Goal: Transaction & Acquisition: Purchase product/service

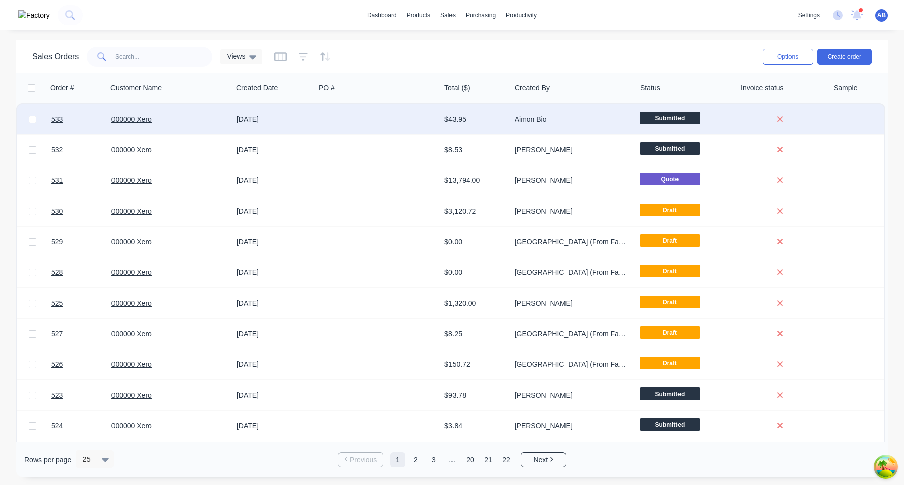
click at [43, 121] on div at bounding box center [32, 119] width 30 height 30
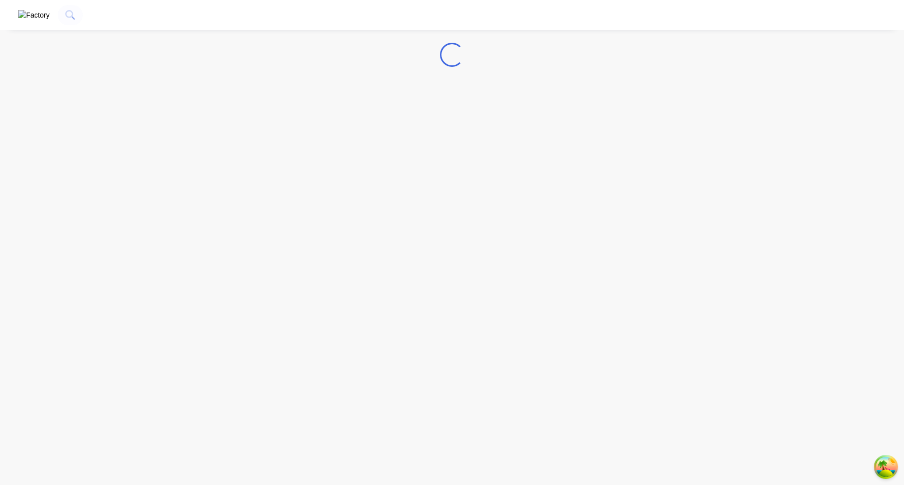
click at [23, 21] on img "button" at bounding box center [34, 15] width 32 height 11
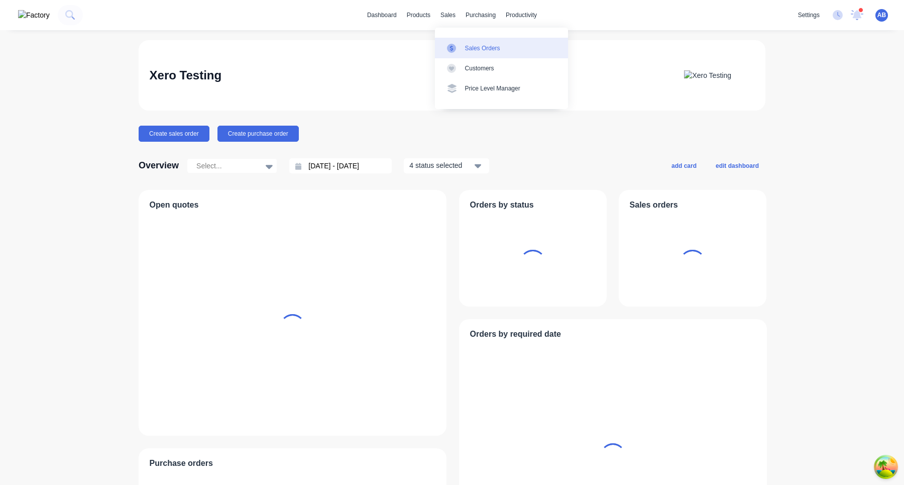
click at [464, 45] on link "Sales Orders" at bounding box center [501, 48] width 133 height 20
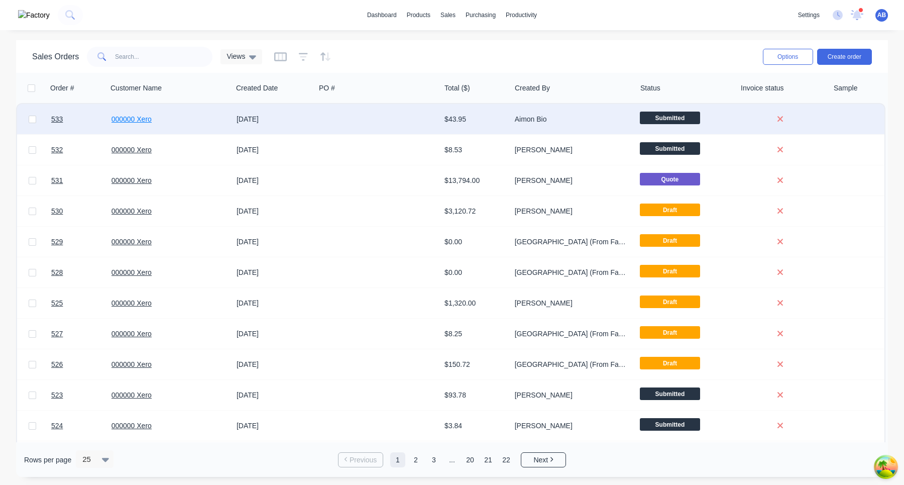
click at [142, 120] on link "000000 Xero" at bounding box center [131, 119] width 40 height 8
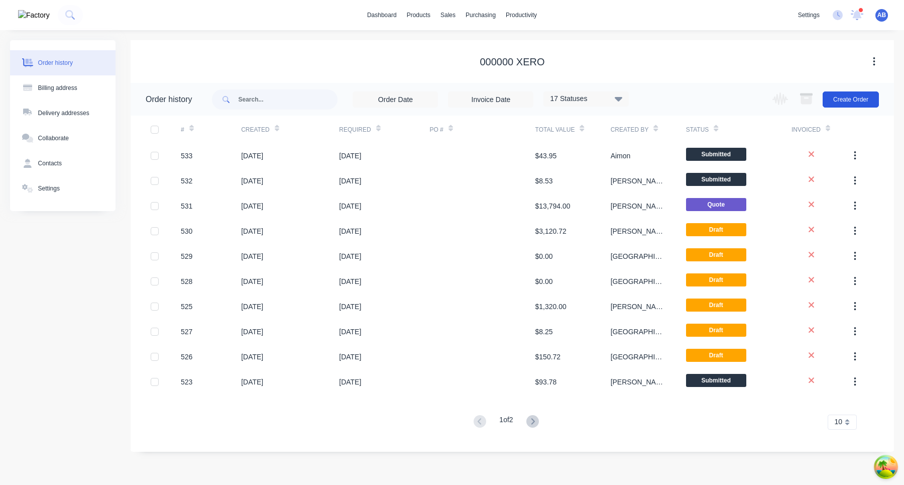
click at [860, 96] on button "Create Order" at bounding box center [851, 99] width 56 height 16
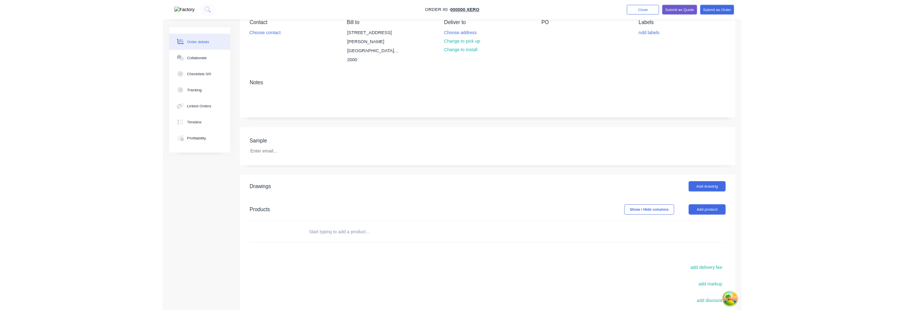
scroll to position [222, 0]
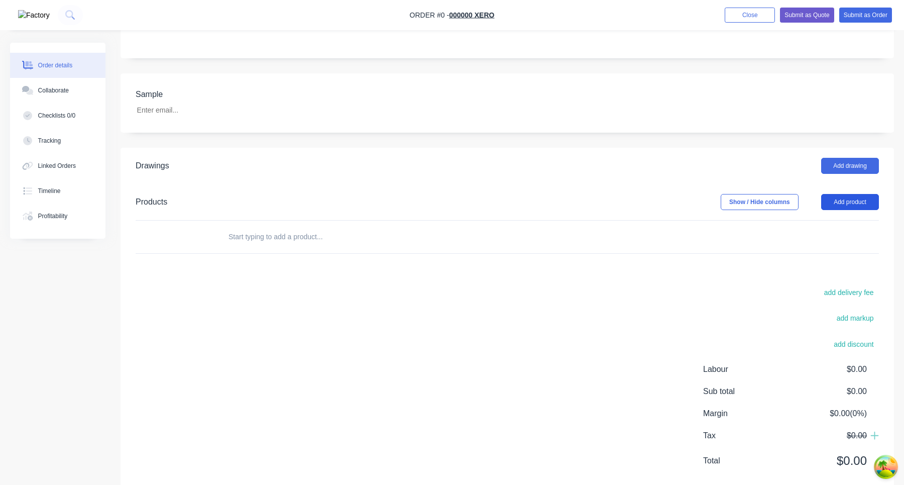
click at [847, 194] on button "Add product" at bounding box center [850, 202] width 58 height 16
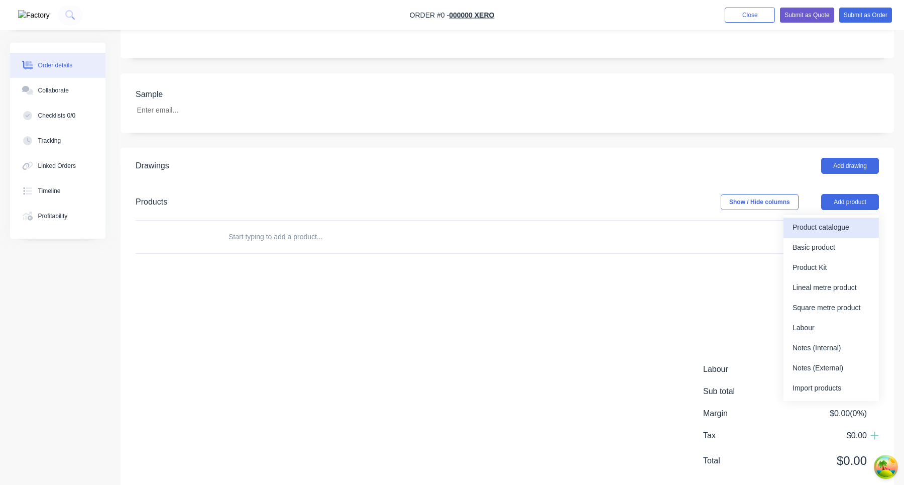
click at [818, 220] on div "Product catalogue" at bounding box center [830, 227] width 77 height 15
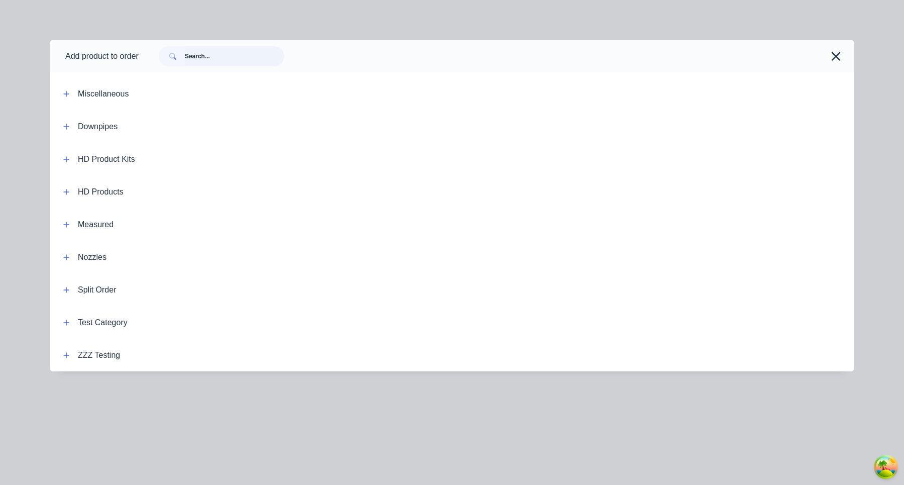
click at [234, 58] on input "text" at bounding box center [234, 56] width 99 height 20
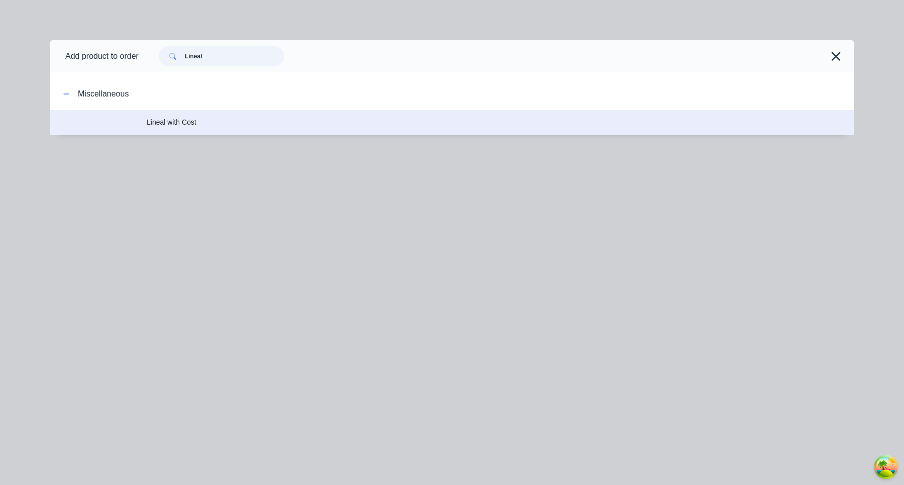
type input "Lineal"
click at [226, 126] on span "Lineal with Cost" at bounding box center [429, 122] width 565 height 11
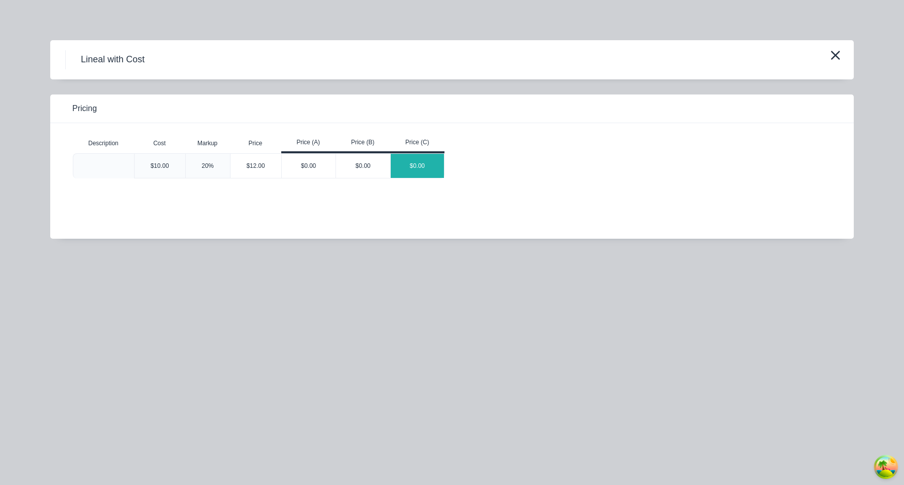
click at [408, 172] on div "$0.00" at bounding box center [418, 166] width 54 height 24
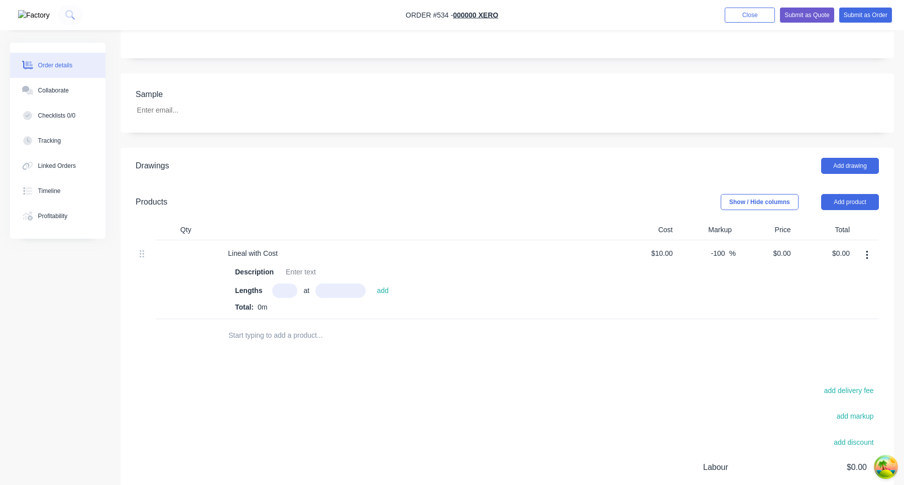
click at [280, 283] on input "text" at bounding box center [284, 290] width 25 height 15
click at [300, 265] on div at bounding box center [301, 272] width 38 height 15
click at [287, 283] on input "text" at bounding box center [284, 290] width 25 height 15
type input "1"
click at [316, 283] on input "text" at bounding box center [340, 290] width 50 height 15
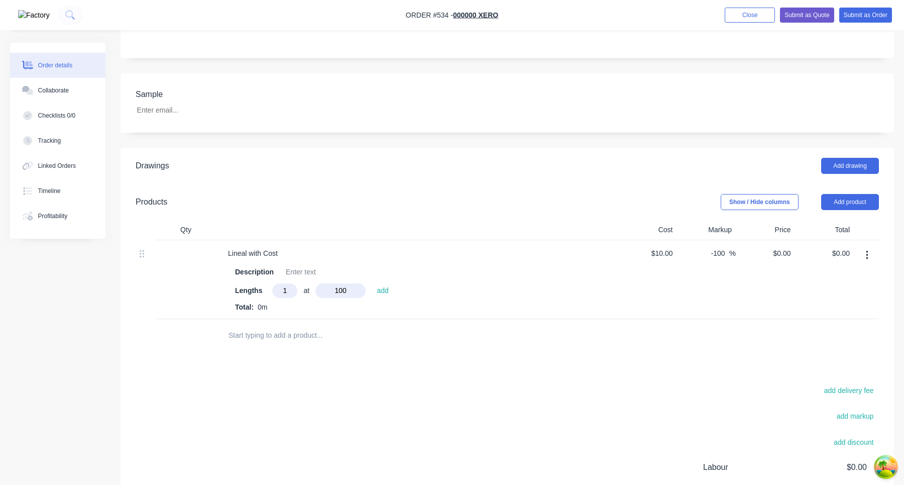
type input "100"
click at [372, 283] on button "add" at bounding box center [383, 290] width 22 height 14
